Goal: Information Seeking & Learning: Check status

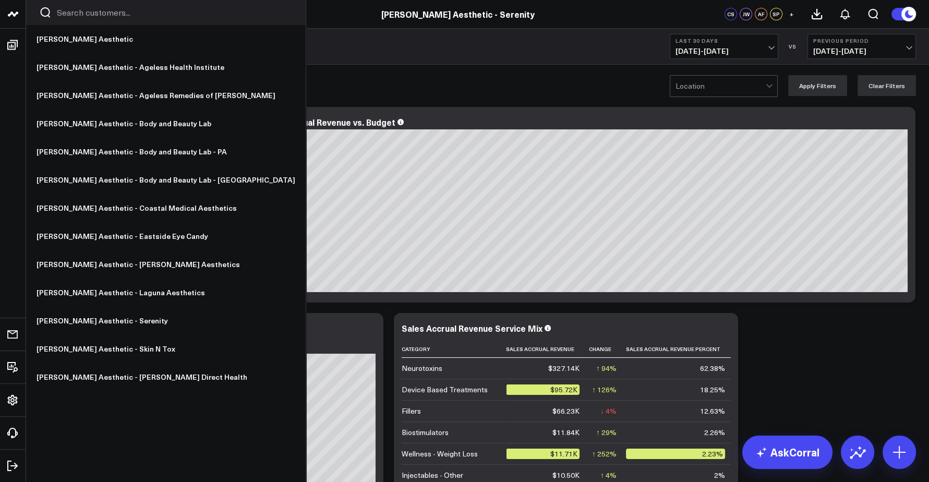
click at [70, 32] on link "[PERSON_NAME] Aesthetic" at bounding box center [166, 39] width 280 height 28
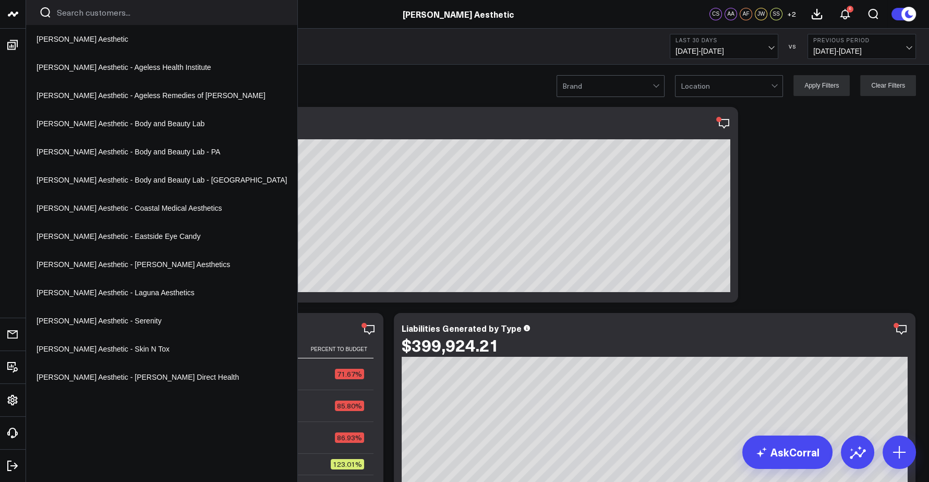
click at [120, 158] on link "[PERSON_NAME] Aesthetic - Body and Beauty Lab - PA" at bounding box center [161, 152] width 271 height 28
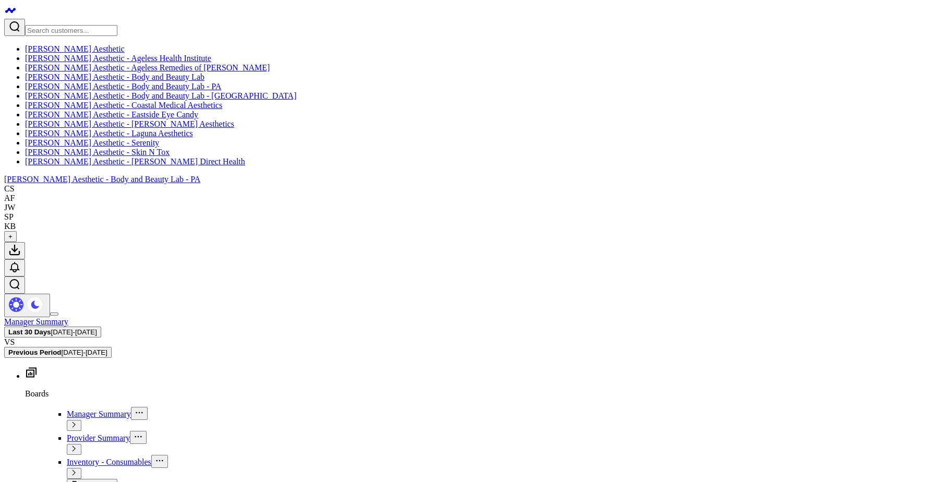
type textarea "@Corral Support need radnor/philly break out - when i filter for 1 i see full b…"
click at [51, 44] on link "[PERSON_NAME] Aesthetic" at bounding box center [75, 48] width 100 height 9
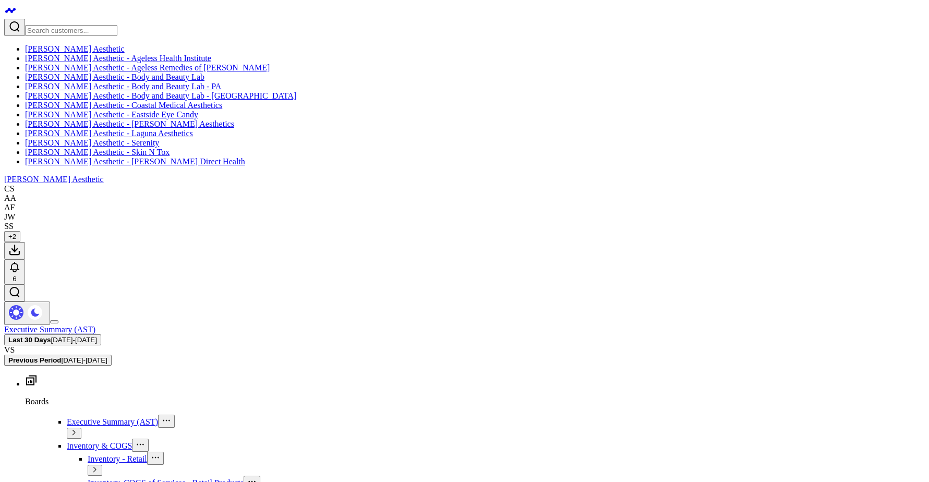
click at [101, 334] on button "Last 30 Days [DATE] - [DATE]" at bounding box center [52, 339] width 97 height 11
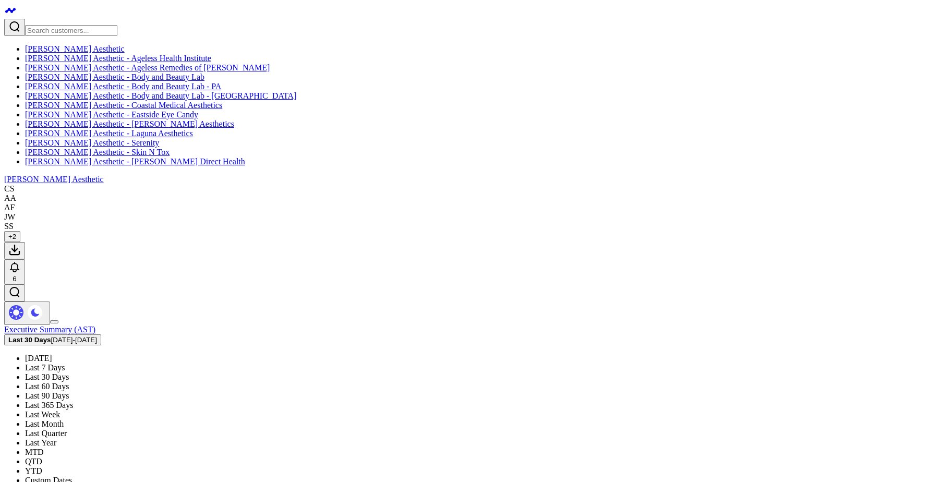
drag, startPoint x: 703, startPoint y: 340, endPoint x: 684, endPoint y: 330, distance: 21.2
click at [72, 476] on link "Custom Dates" at bounding box center [48, 480] width 47 height 9
select select "8"
select select "2025"
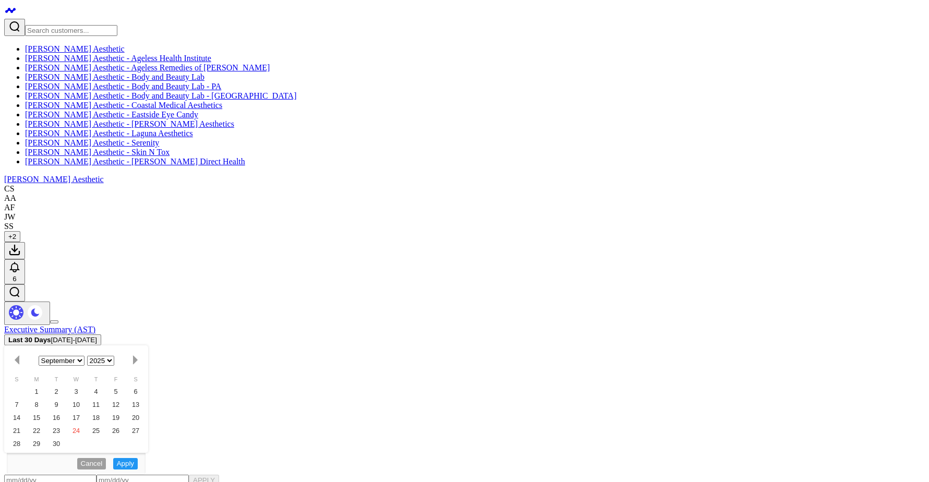
click at [85, 356] on select "January February March April May June July August September October November De…" at bounding box center [62, 361] width 46 height 10
select select "6"
select select "2025"
click at [66, 385] on div "1" at bounding box center [56, 391] width 20 height 13
type input "[DATE]"
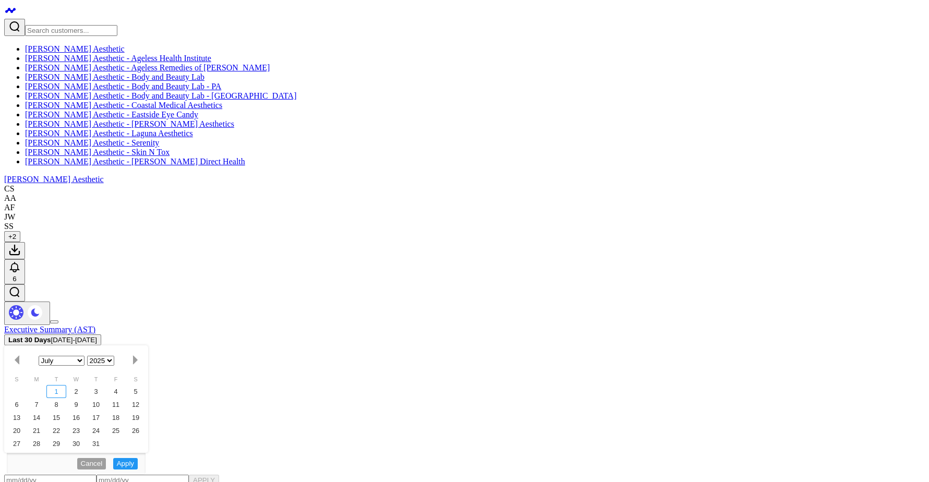
select select "6"
select select "2025"
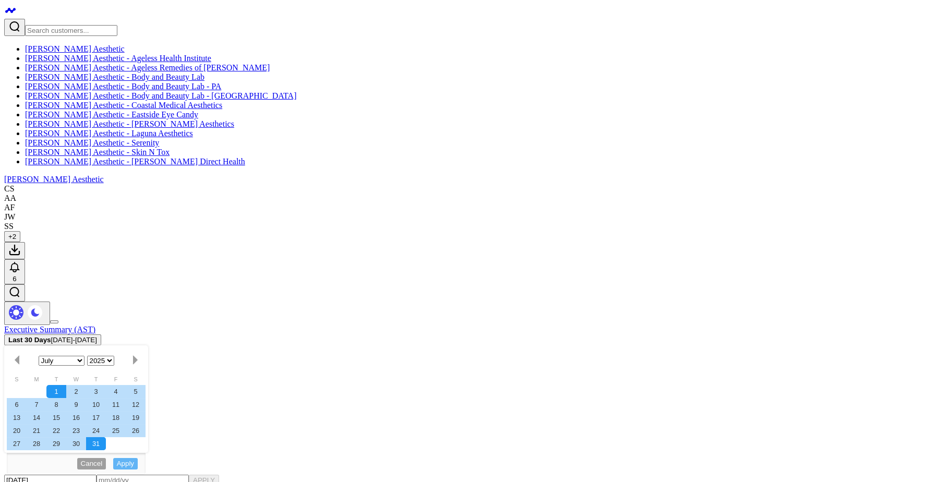
click at [106, 437] on div "31" at bounding box center [96, 443] width 20 height 13
type input "[DATE]"
select select "6"
select select "2025"
click at [219, 475] on button "APPLY" at bounding box center [204, 480] width 30 height 11
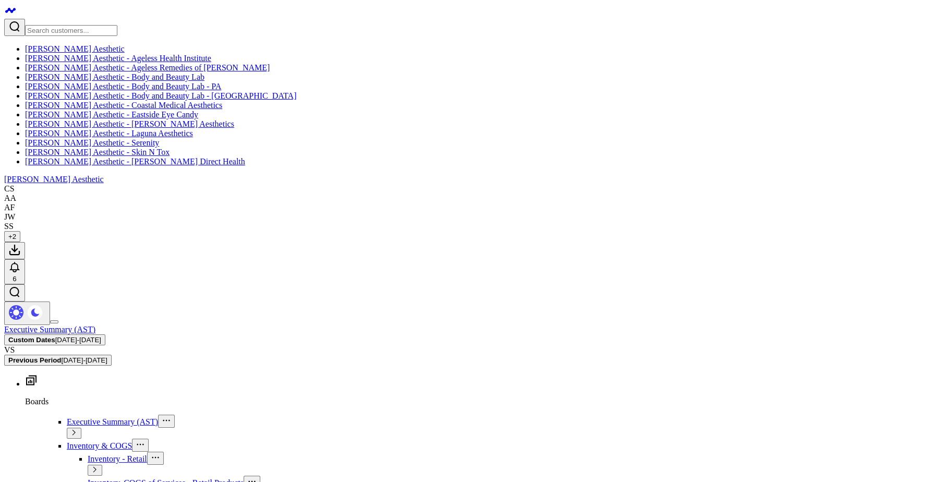
click at [101, 336] on span "[DATE] - [DATE]" at bounding box center [78, 340] width 46 height 8
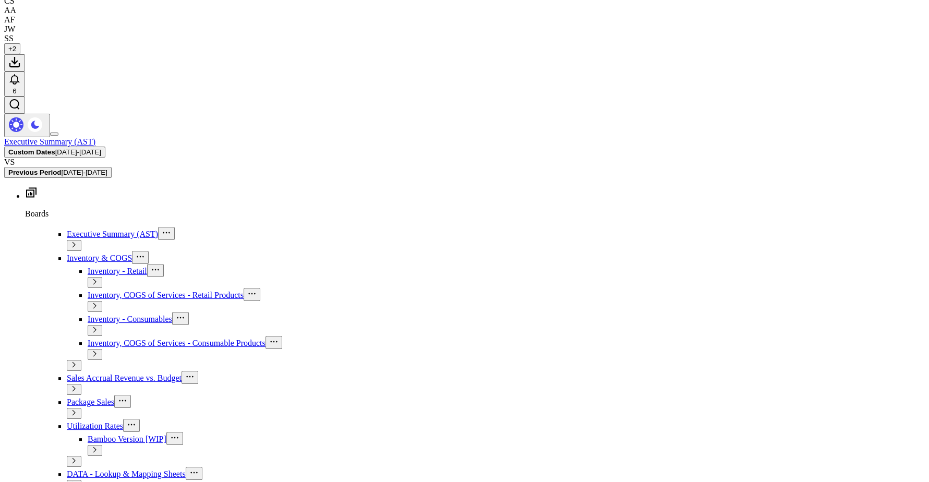
scroll to position [188, 0]
click at [101, 148] on span "[DATE] - [DATE]" at bounding box center [78, 152] width 46 height 8
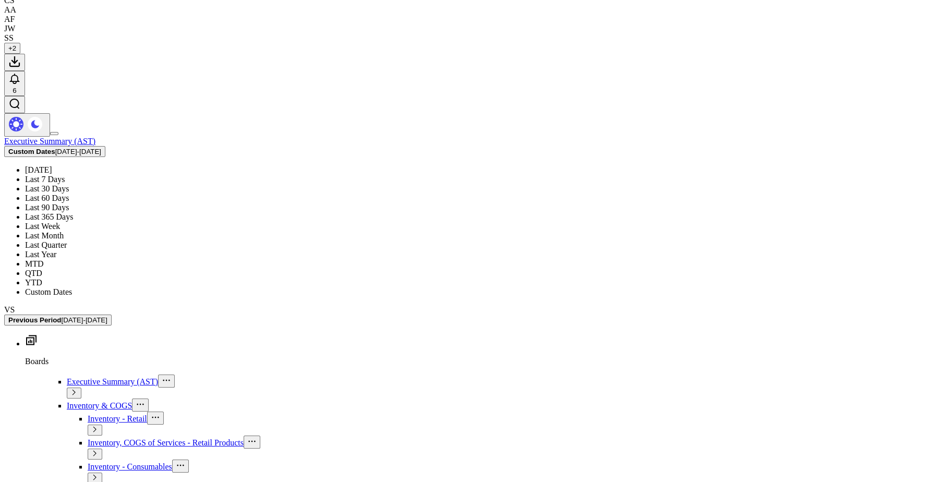
click at [64, 231] on link "Last Month" at bounding box center [44, 235] width 39 height 9
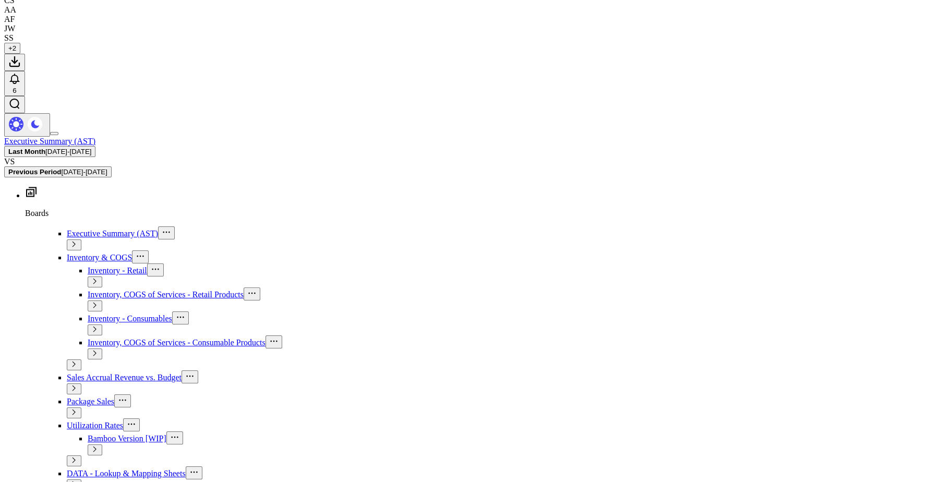
click at [91, 148] on span "[DATE] - [DATE]" at bounding box center [68, 152] width 46 height 8
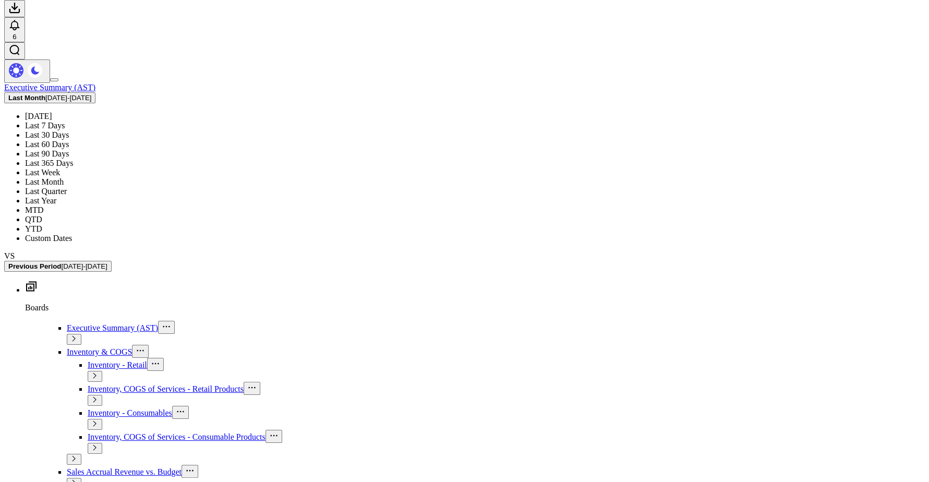
scroll to position [243, 0]
click at [44, 213] on link "MTD" at bounding box center [34, 208] width 19 height 9
